Goal: Communication & Community: Answer question/provide support

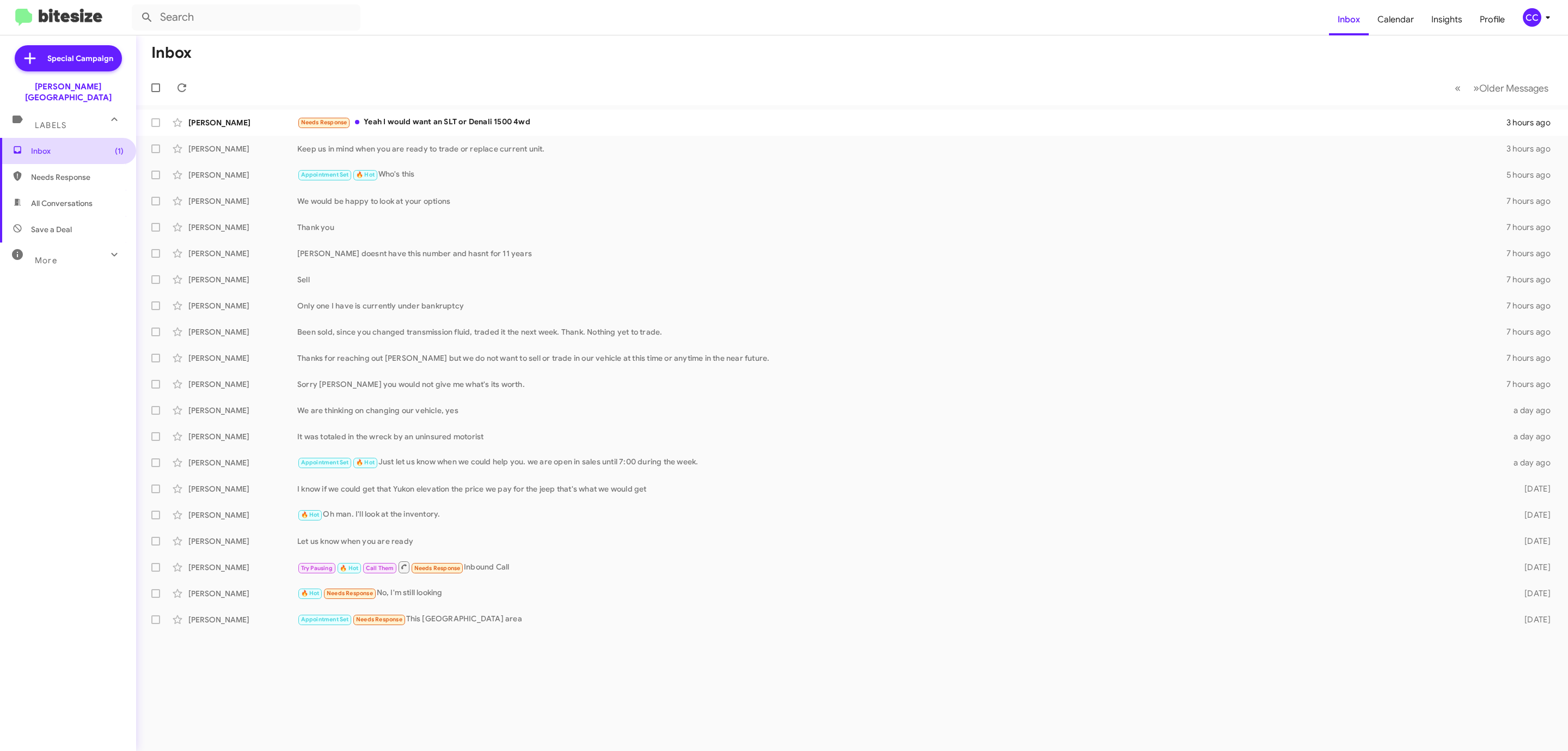
click at [42, 146] on span "Inbox (1)" at bounding box center [77, 152] width 92 height 11
click at [235, 117] on div "[PERSON_NAME]" at bounding box center [243, 122] width 109 height 11
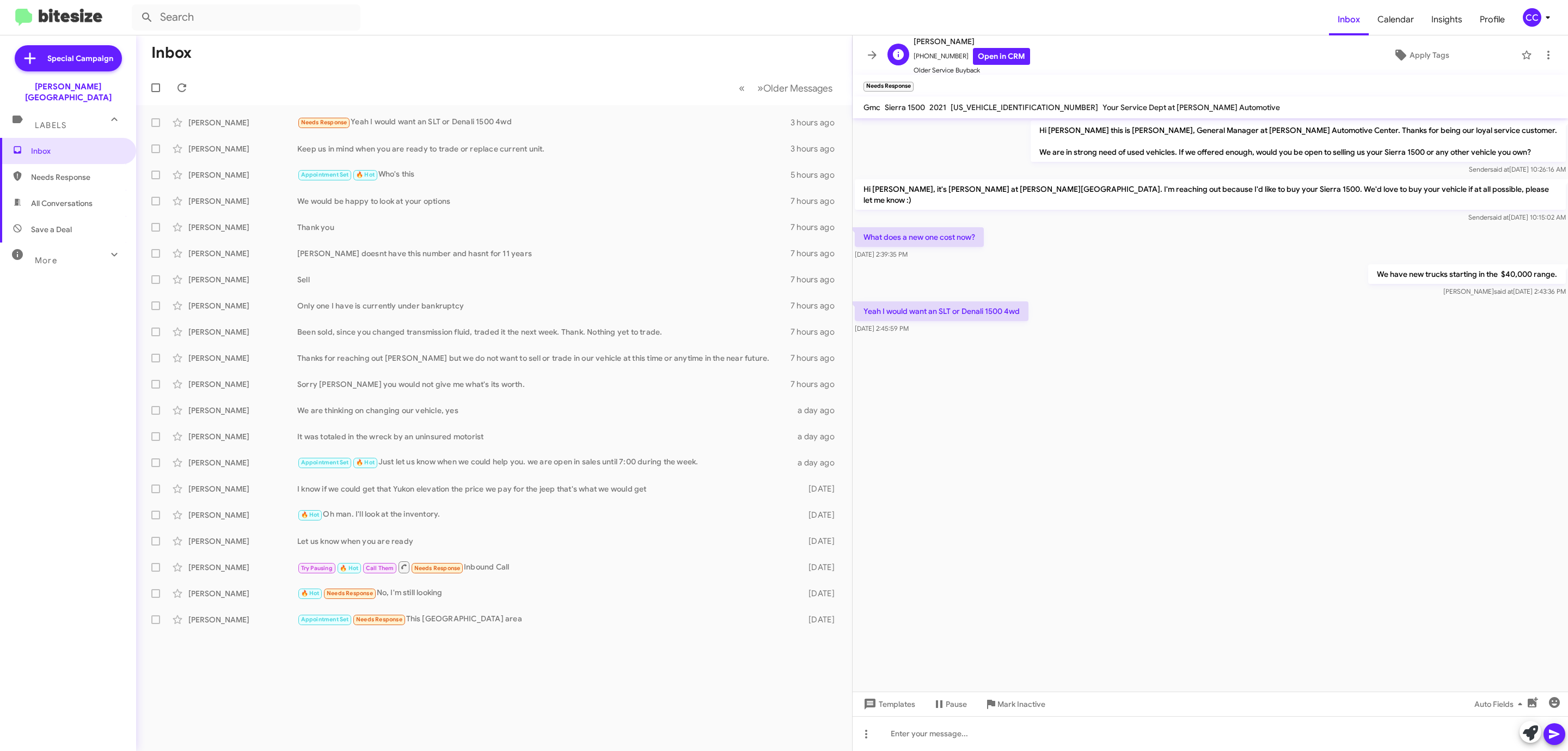
click at [995, 46] on span "[PERSON_NAME]" at bounding box center [972, 41] width 117 height 13
click at [990, 56] on link "Open in CRM" at bounding box center [1001, 56] width 57 height 17
click at [982, 57] on link "Open in CRM" at bounding box center [1001, 56] width 57 height 17
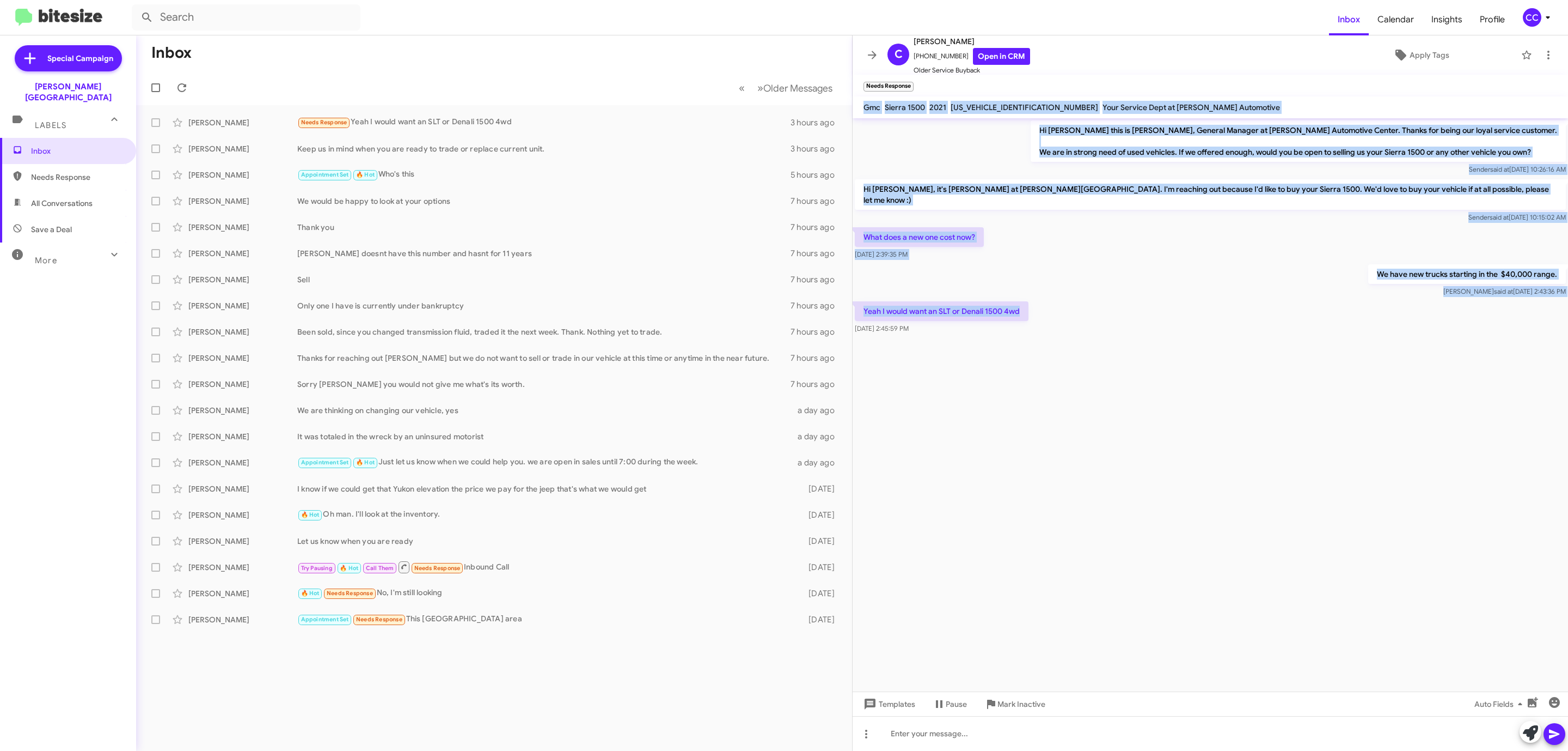
drag, startPoint x: 1037, startPoint y: 301, endPoint x: 863, endPoint y: 109, distance: 259.1
click at [863, 109] on div "C [PERSON_NAME] [PHONE_NUMBER] Open in CRM Older Service Buyback Apply Tags Nee…" at bounding box center [1211, 393] width 716 height 715
copy div "Gmc Sierra 1500 2021 [US_VEHICLE_IDENTIFICATION_NUMBER] Your Service Dept at [P…"
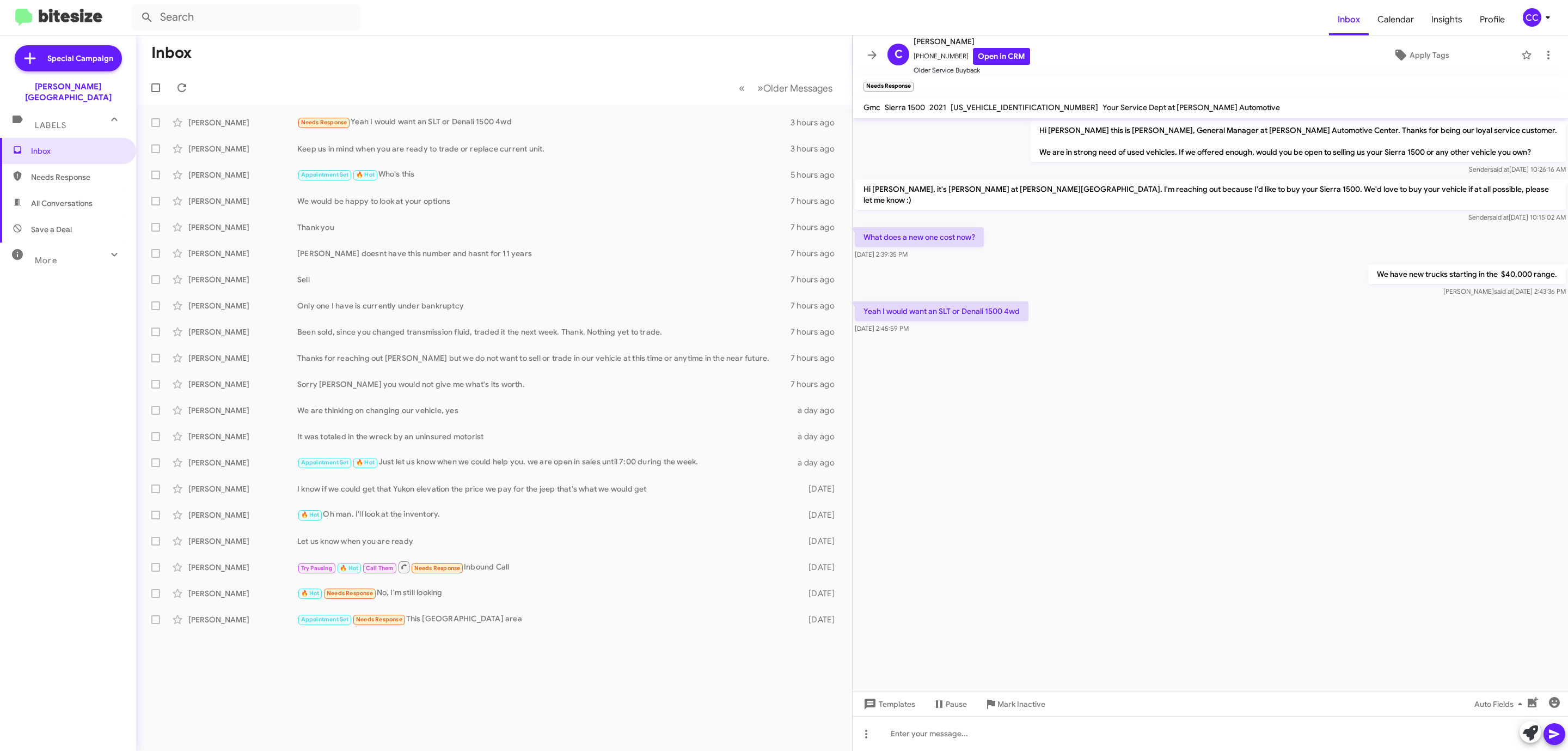
click at [1291, 581] on cdk-virtual-scroll-viewport "Hi [PERSON_NAME] this is [PERSON_NAME], General Manager at [PERSON_NAME] Automo…" at bounding box center [1211, 405] width 716 height 573
click at [832, 117] on icon at bounding box center [832, 122] width 13 height 13
click at [806, 179] on span "[PERSON_NAME] as responded" at bounding box center [779, 177] width 112 height 26
